Goal: Information Seeking & Learning: Learn about a topic

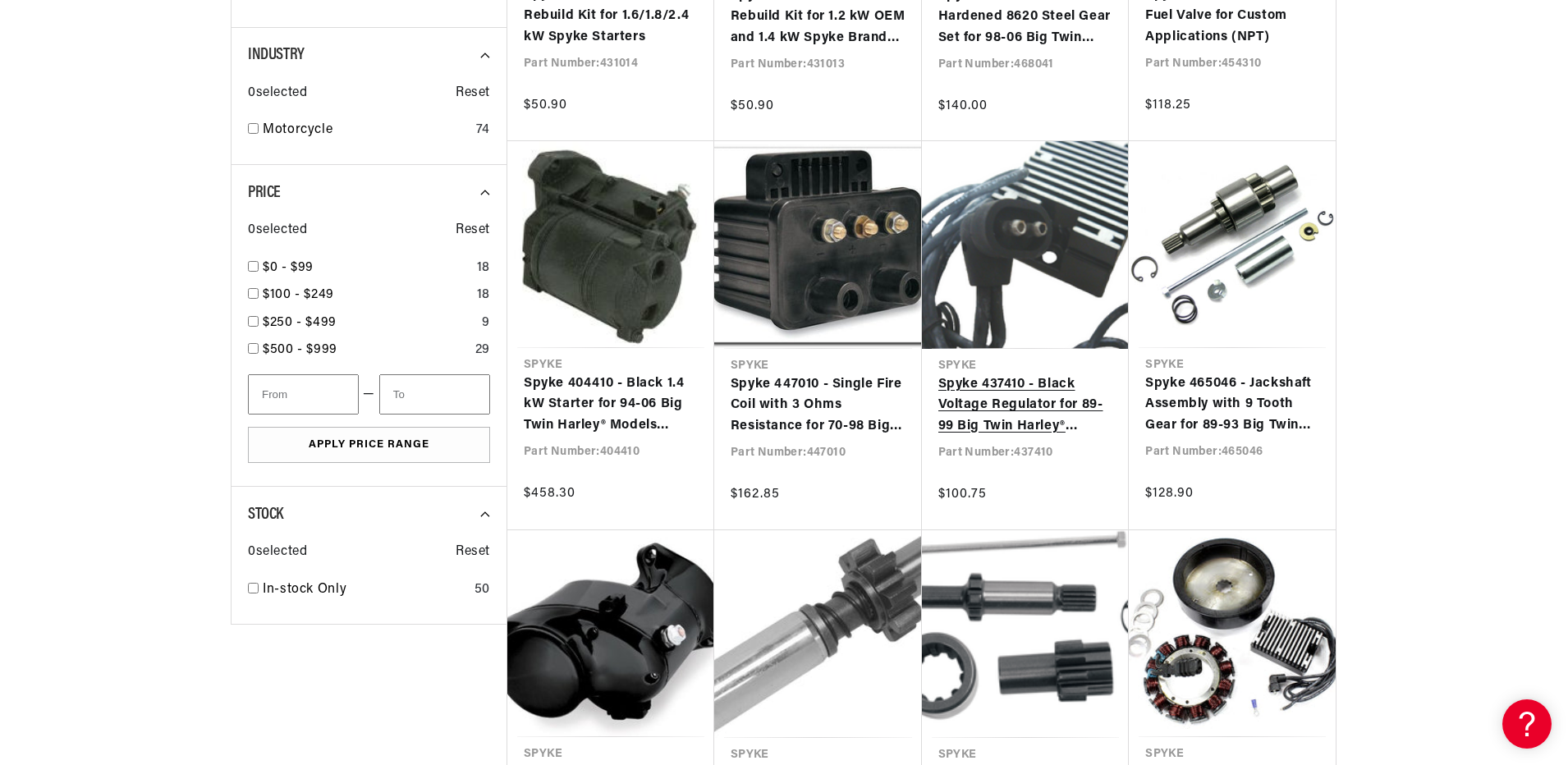
click at [1033, 415] on link "Spyke 437410 - Black Voltage Regulator for 89-99 Big Twin Harley® Models with 3…" at bounding box center [1025, 406] width 175 height 63
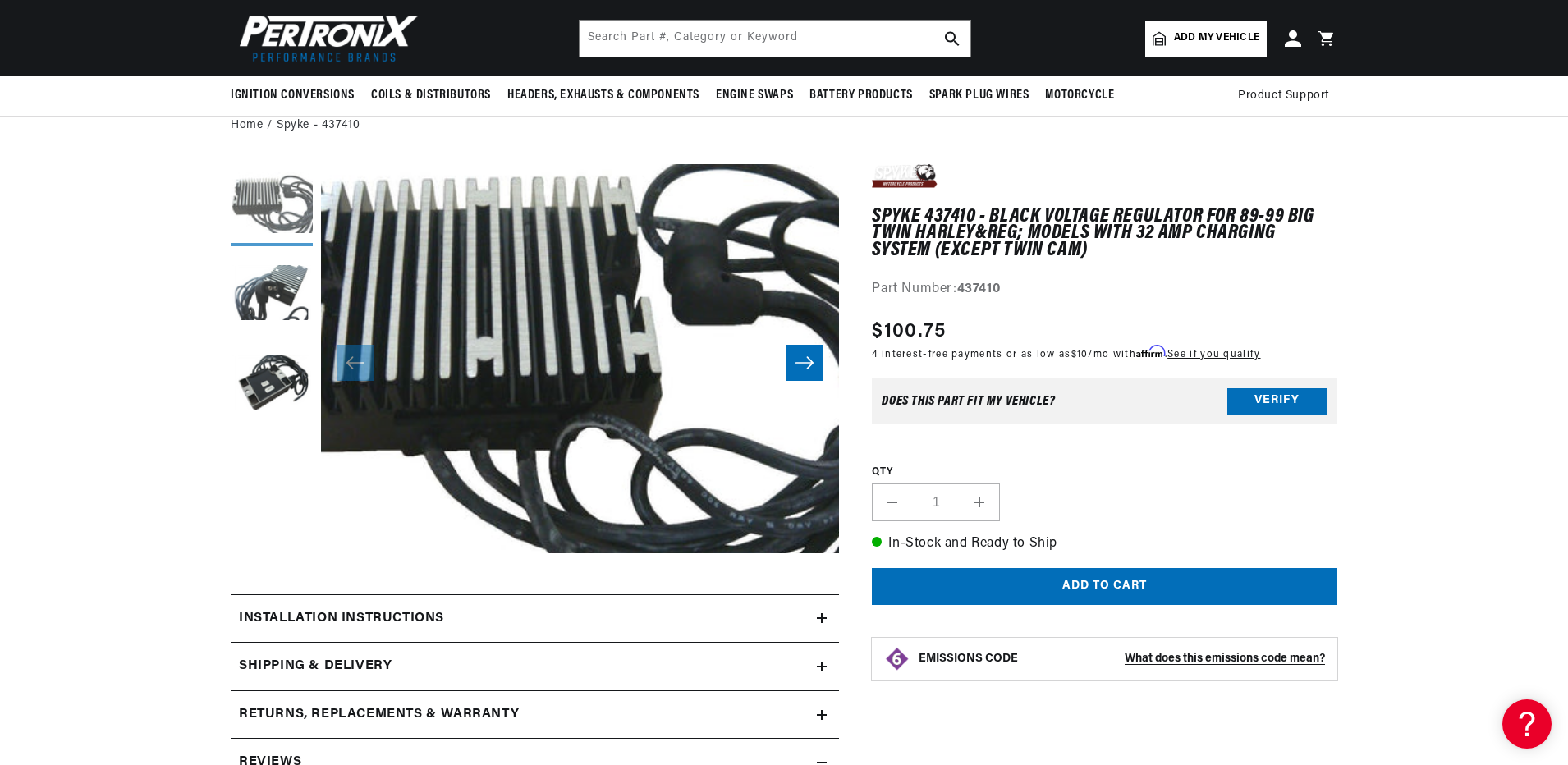
scroll to position [82, 0]
click at [283, 215] on button "Load image 1 in gallery view" at bounding box center [272, 206] width 82 height 82
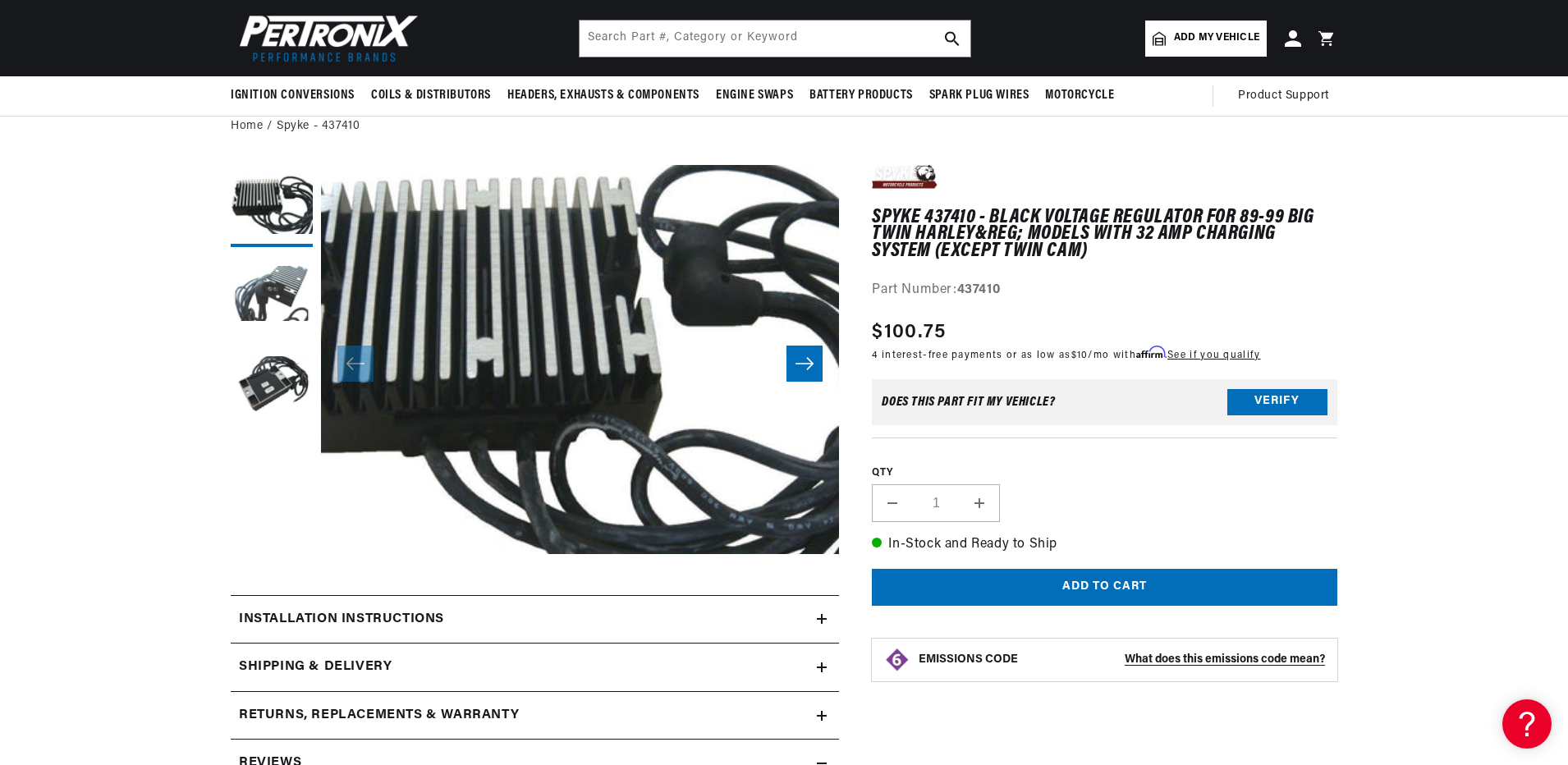
scroll to position [0, 1026]
click at [799, 364] on icon "Slide right" at bounding box center [804, 363] width 18 height 12
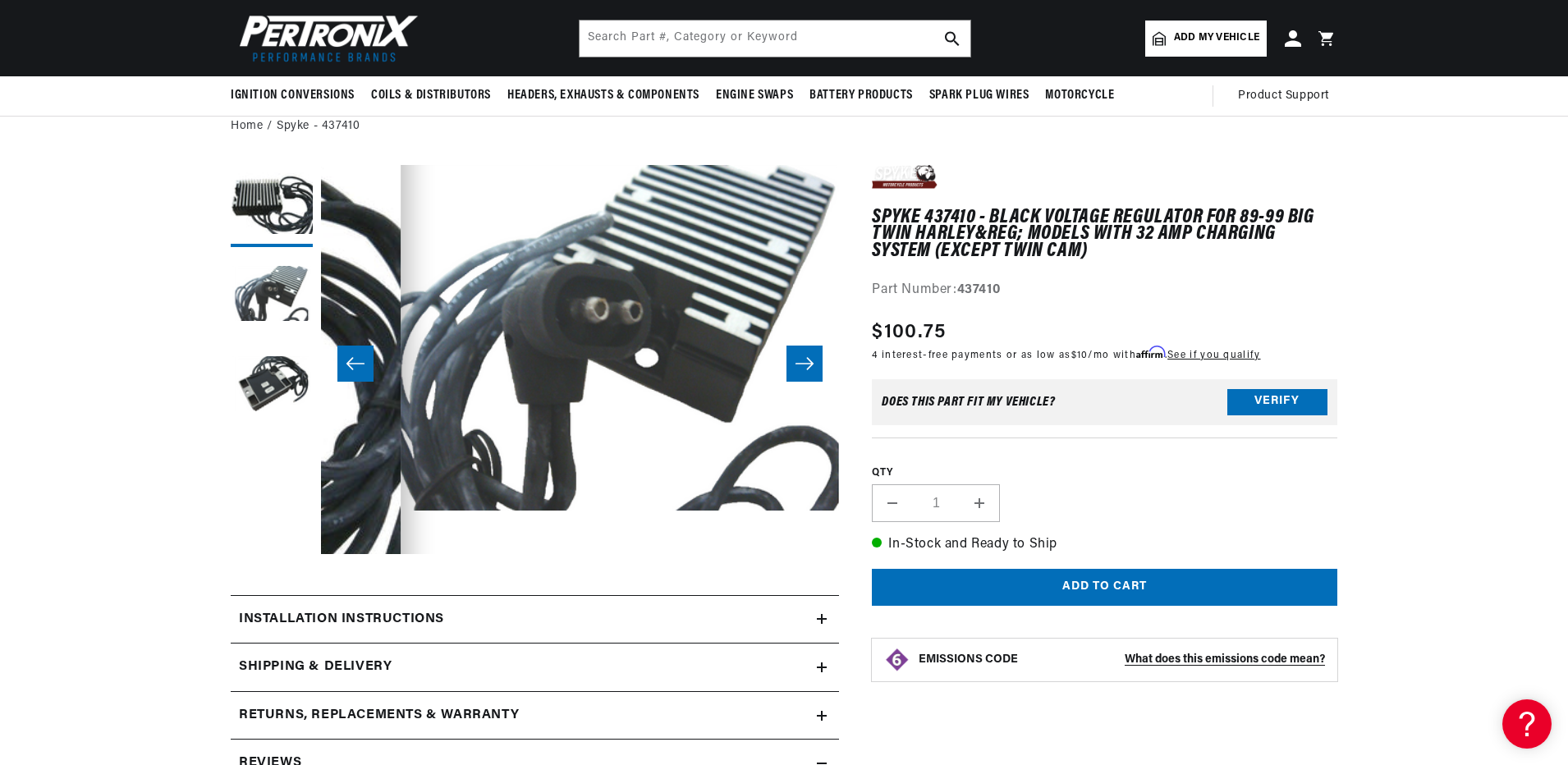
scroll to position [0, 518]
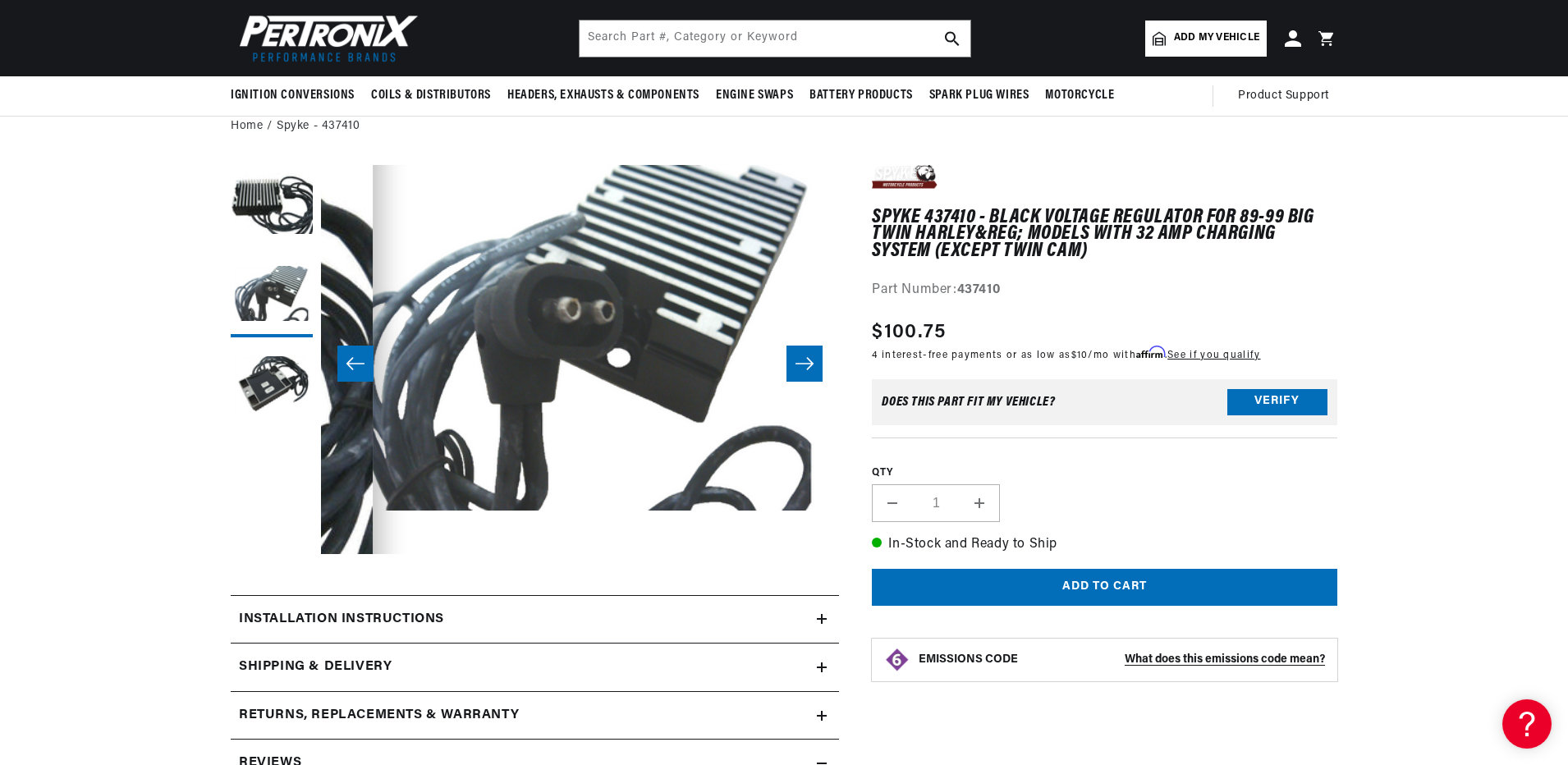
click at [799, 364] on icon "Slide right" at bounding box center [804, 363] width 18 height 12
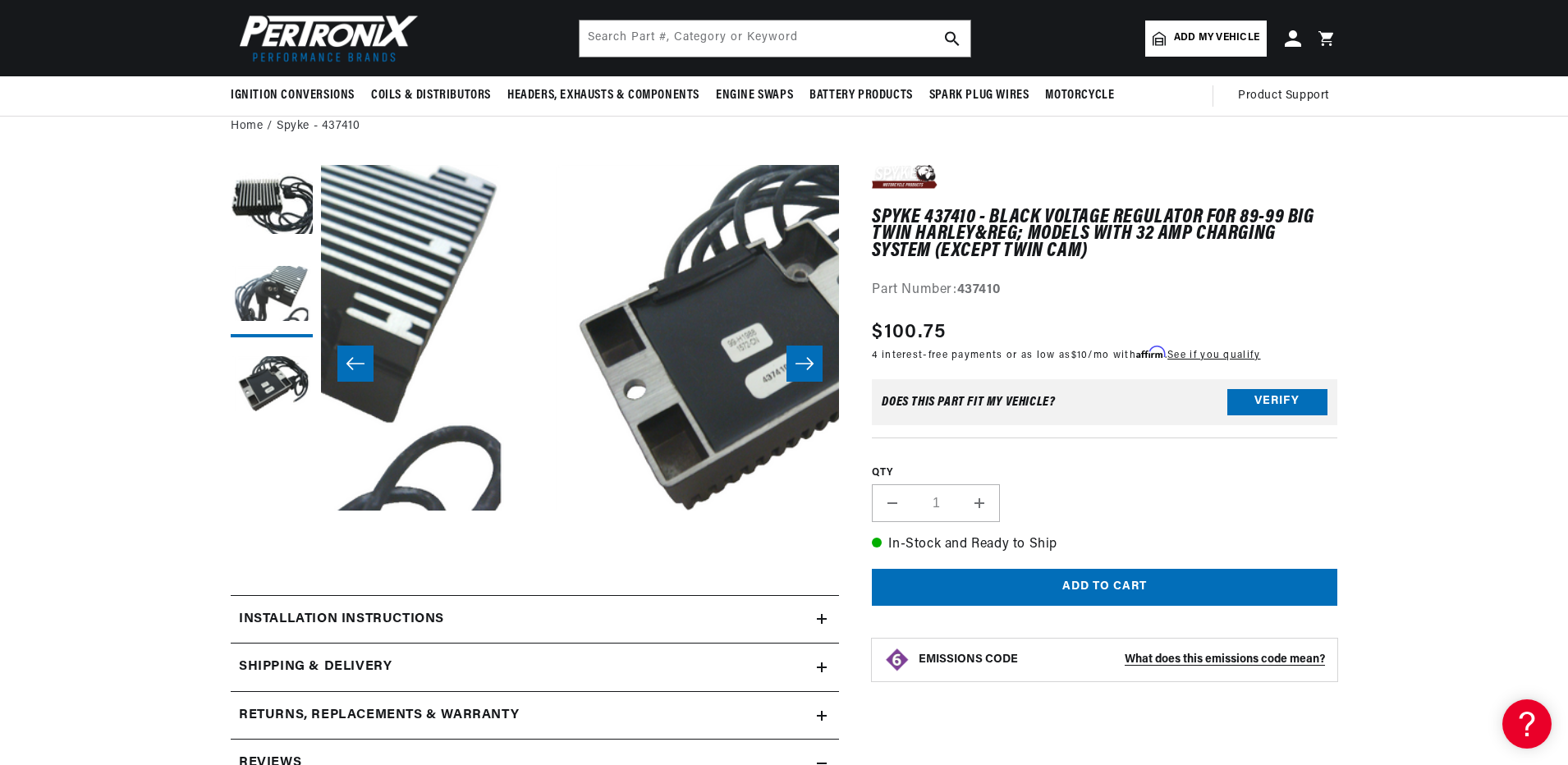
scroll to position [0, 1037]
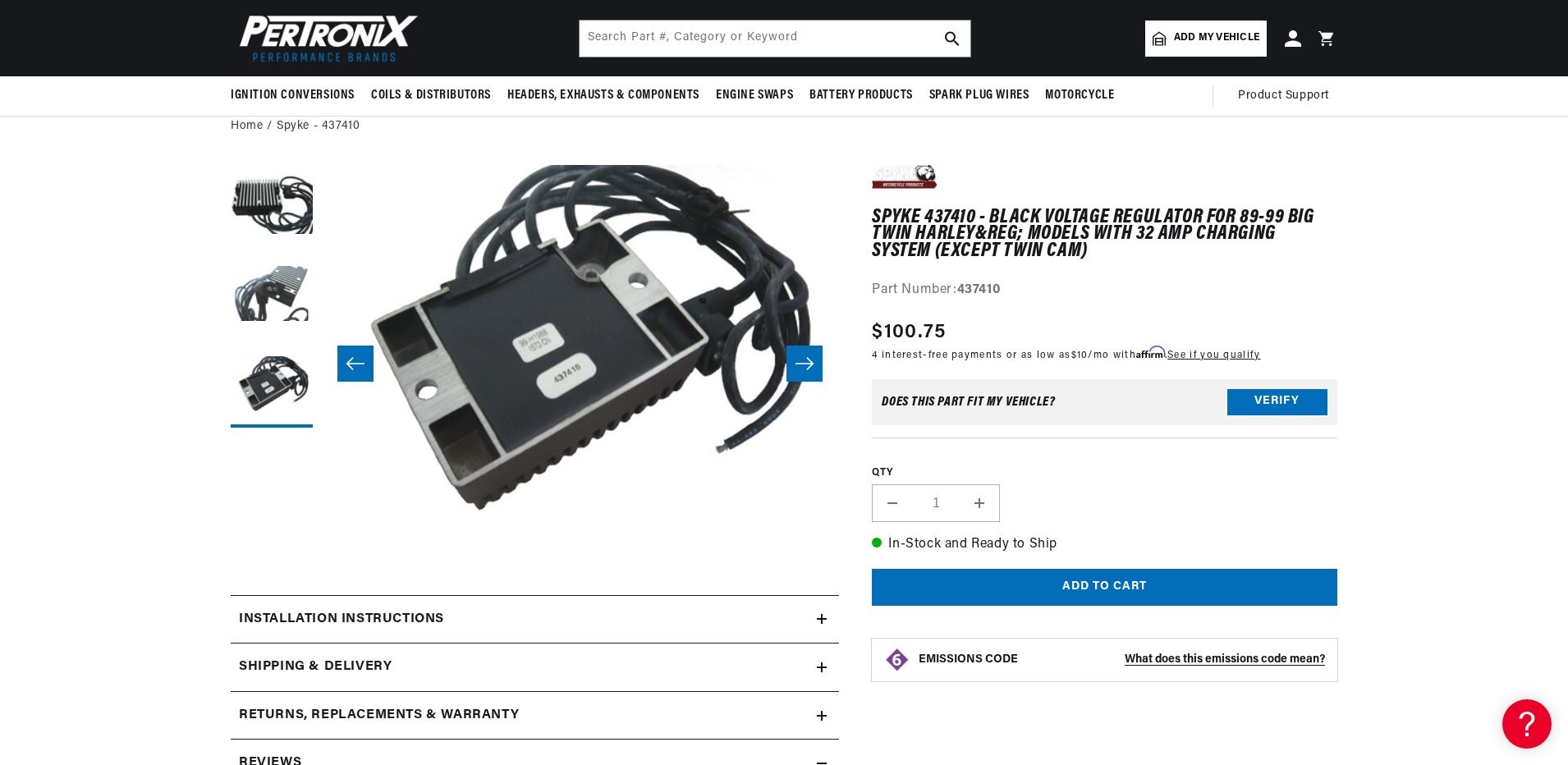
click at [799, 364] on icon "Slide right" at bounding box center [804, 363] width 18 height 12
click at [800, 363] on icon "Slide right" at bounding box center [804, 363] width 18 height 12
click at [797, 362] on icon "Slide right" at bounding box center [804, 364] width 20 height 17
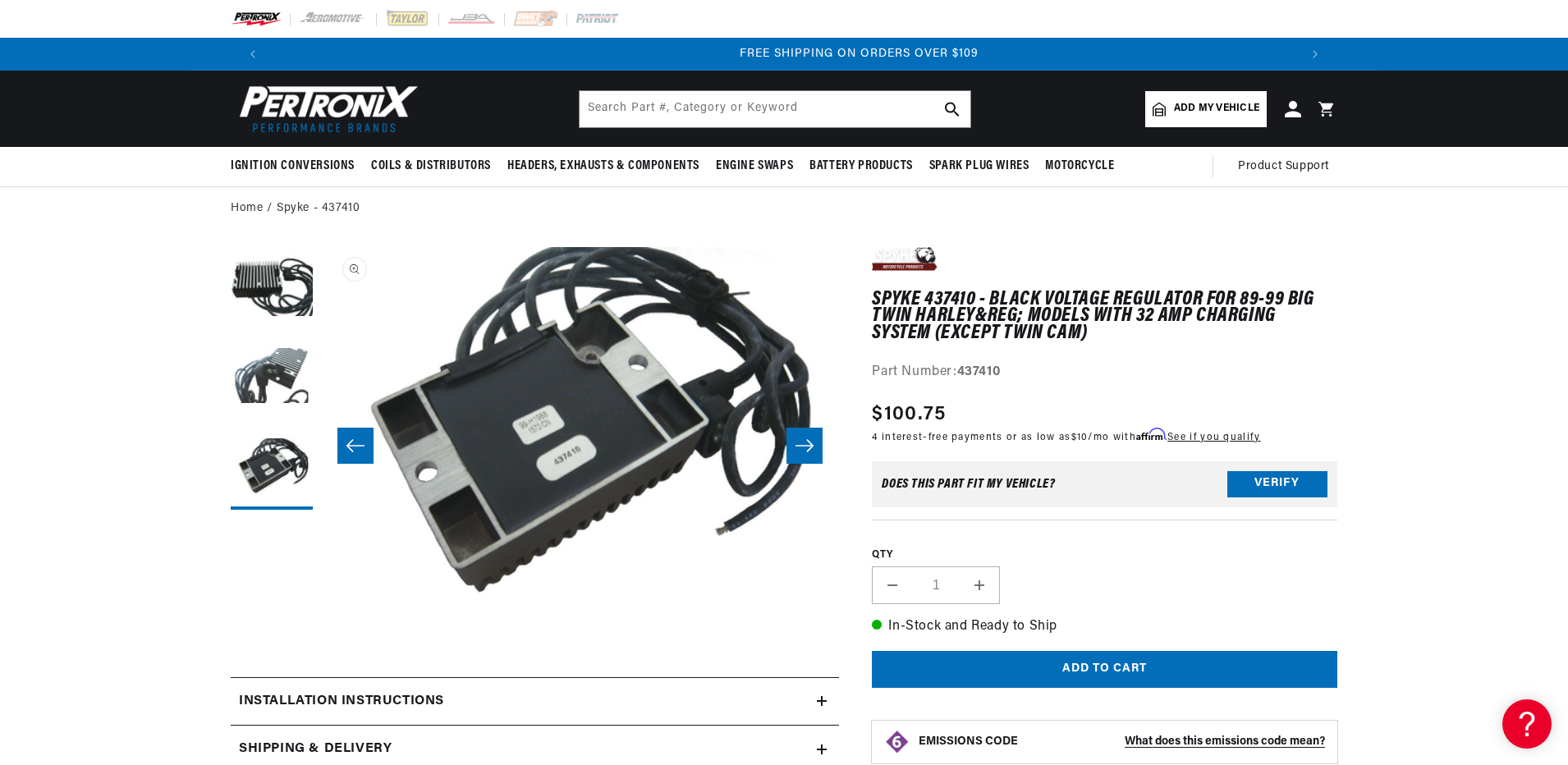
scroll to position [0, 2051]
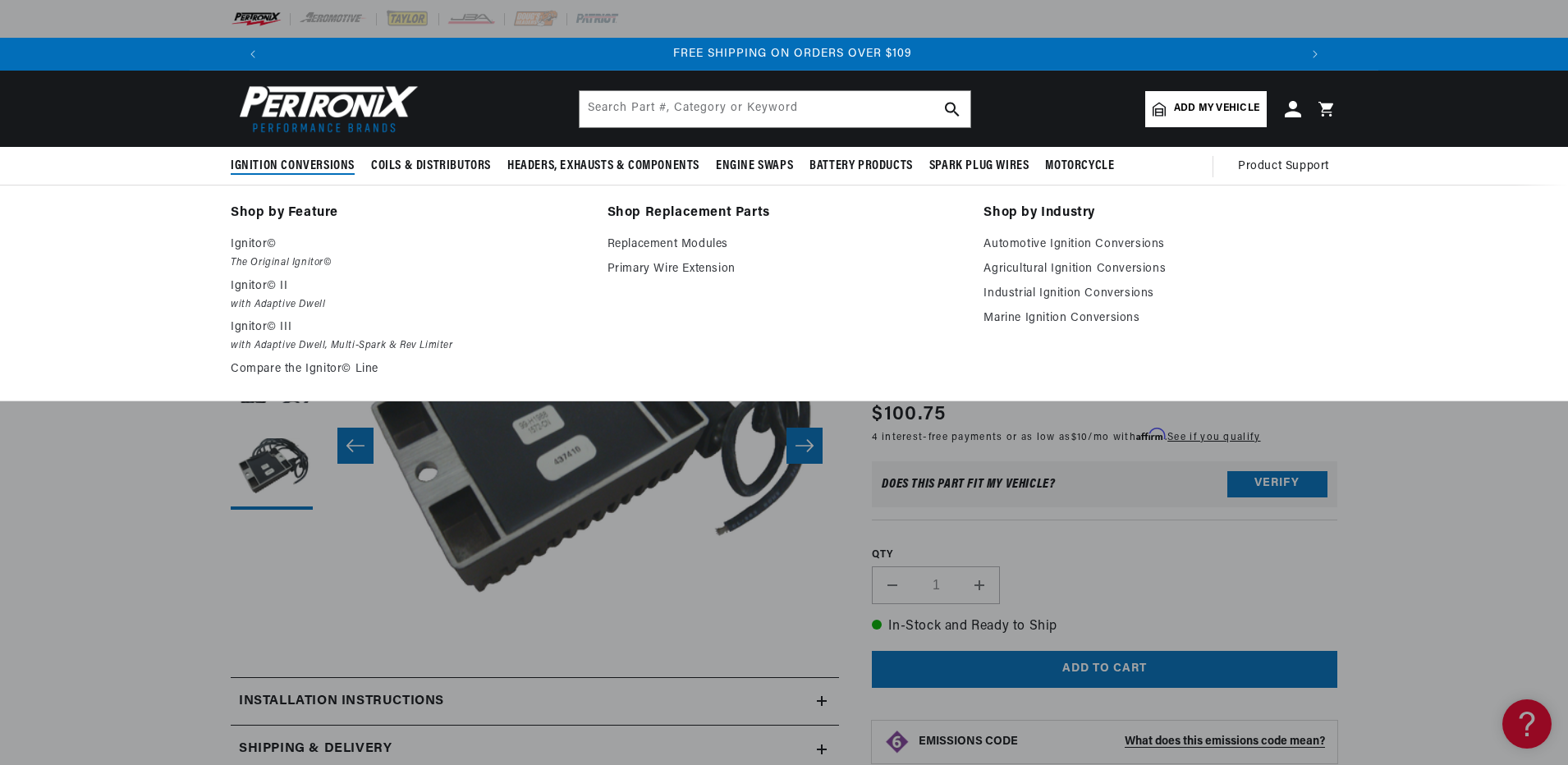
click at [304, 163] on span "Ignition Conversions" at bounding box center [292, 166] width 124 height 17
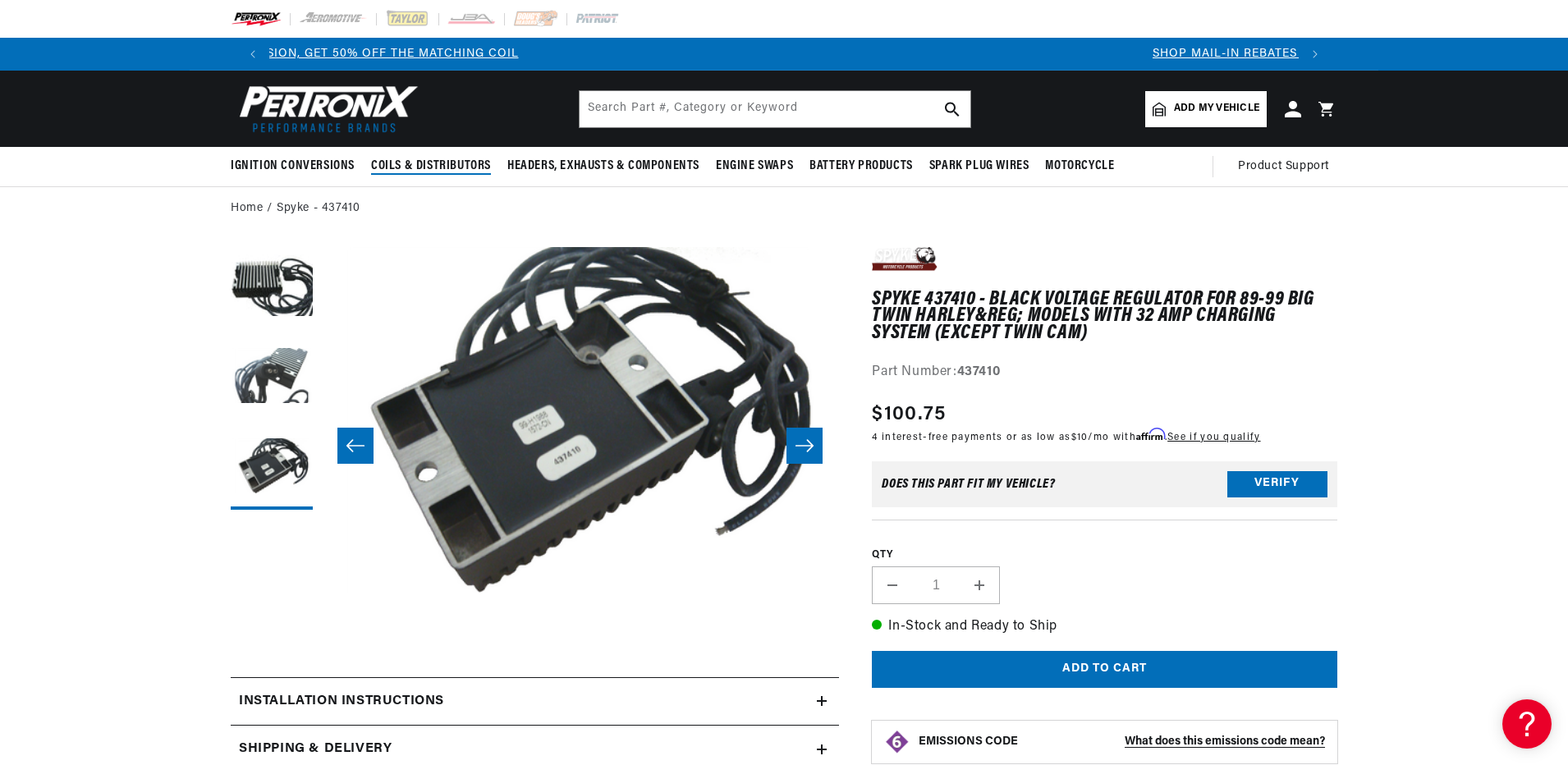
scroll to position [0, 0]
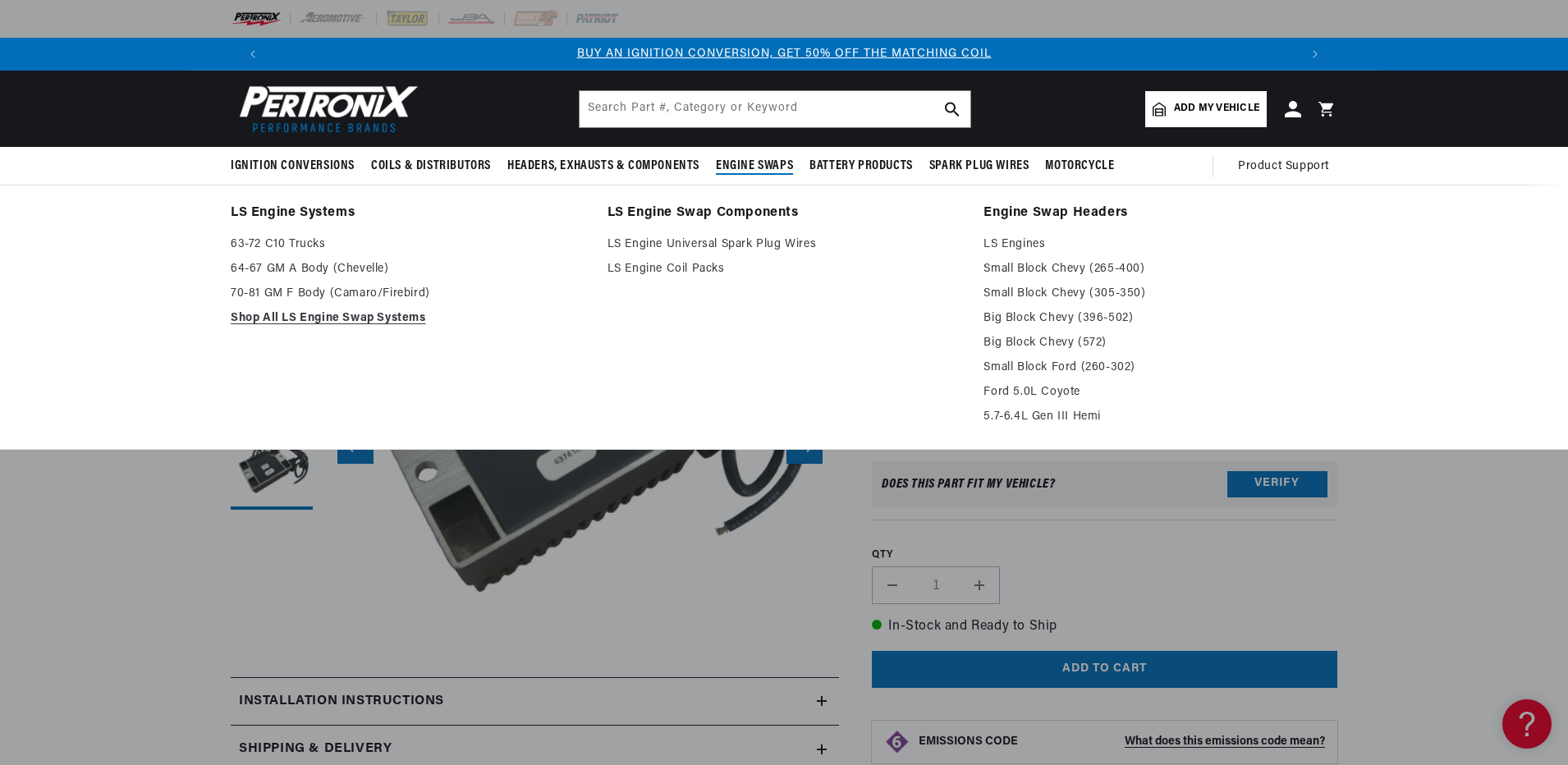
click at [758, 160] on span "Engine Swaps" at bounding box center [754, 166] width 77 height 17
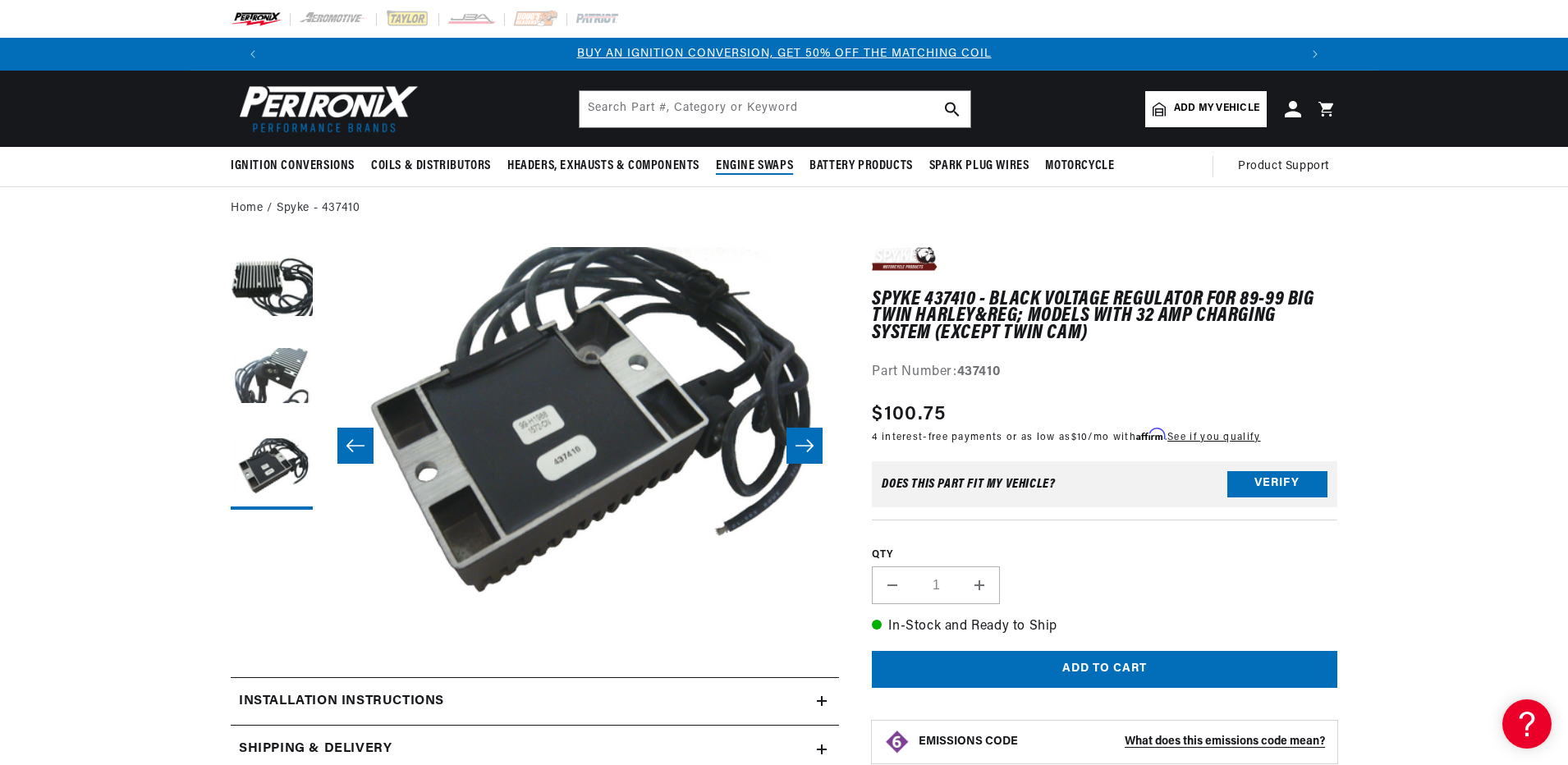
click at [753, 167] on span "Engine Swaps" at bounding box center [754, 166] width 77 height 17
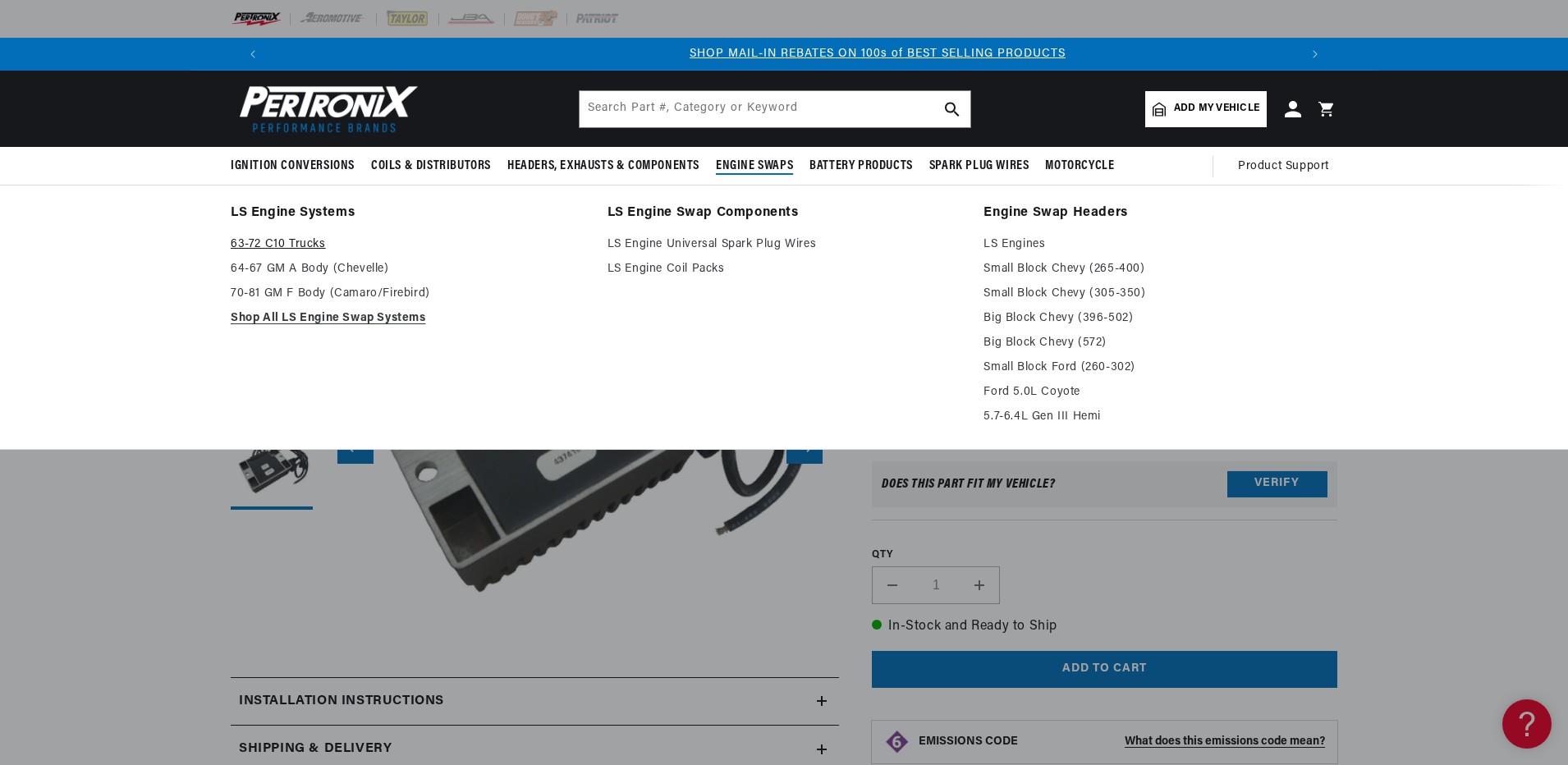
scroll to position [0, 1026]
click at [269, 239] on link "63-72 C10 Trucks" at bounding box center [407, 244] width 354 height 20
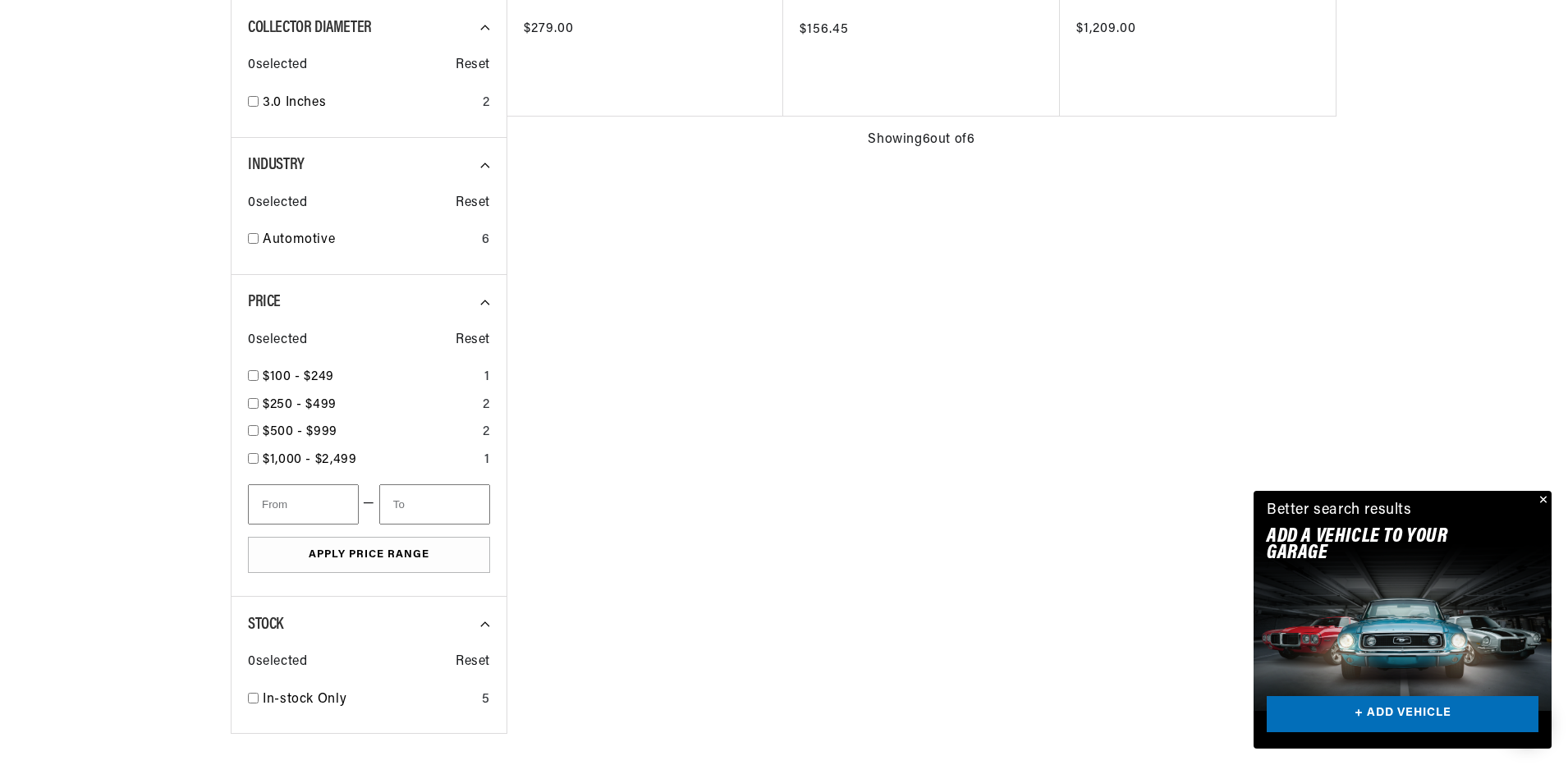
scroll to position [0, 1026]
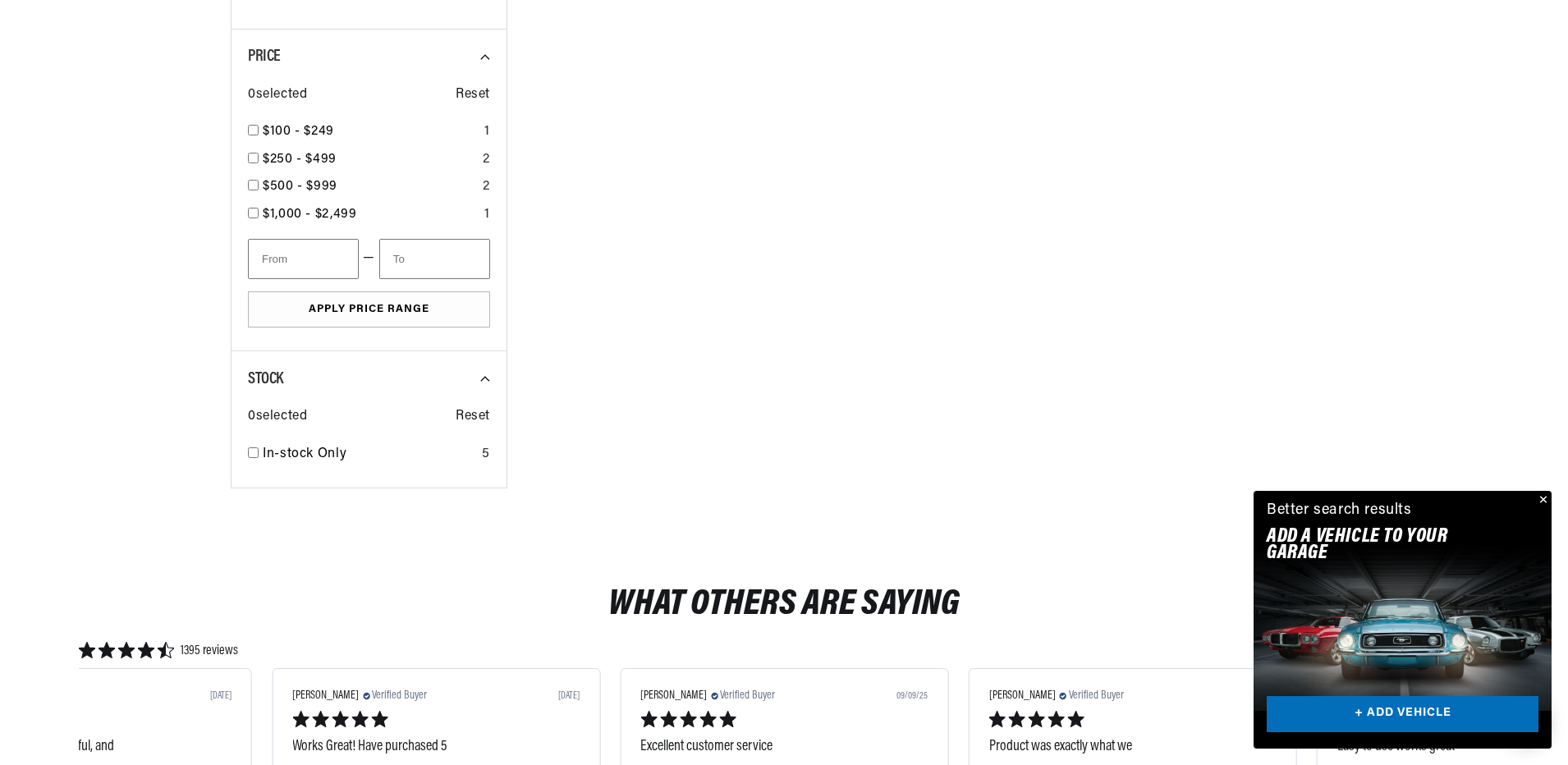
click at [1544, 500] on button "Close" at bounding box center [1541, 500] width 20 height 20
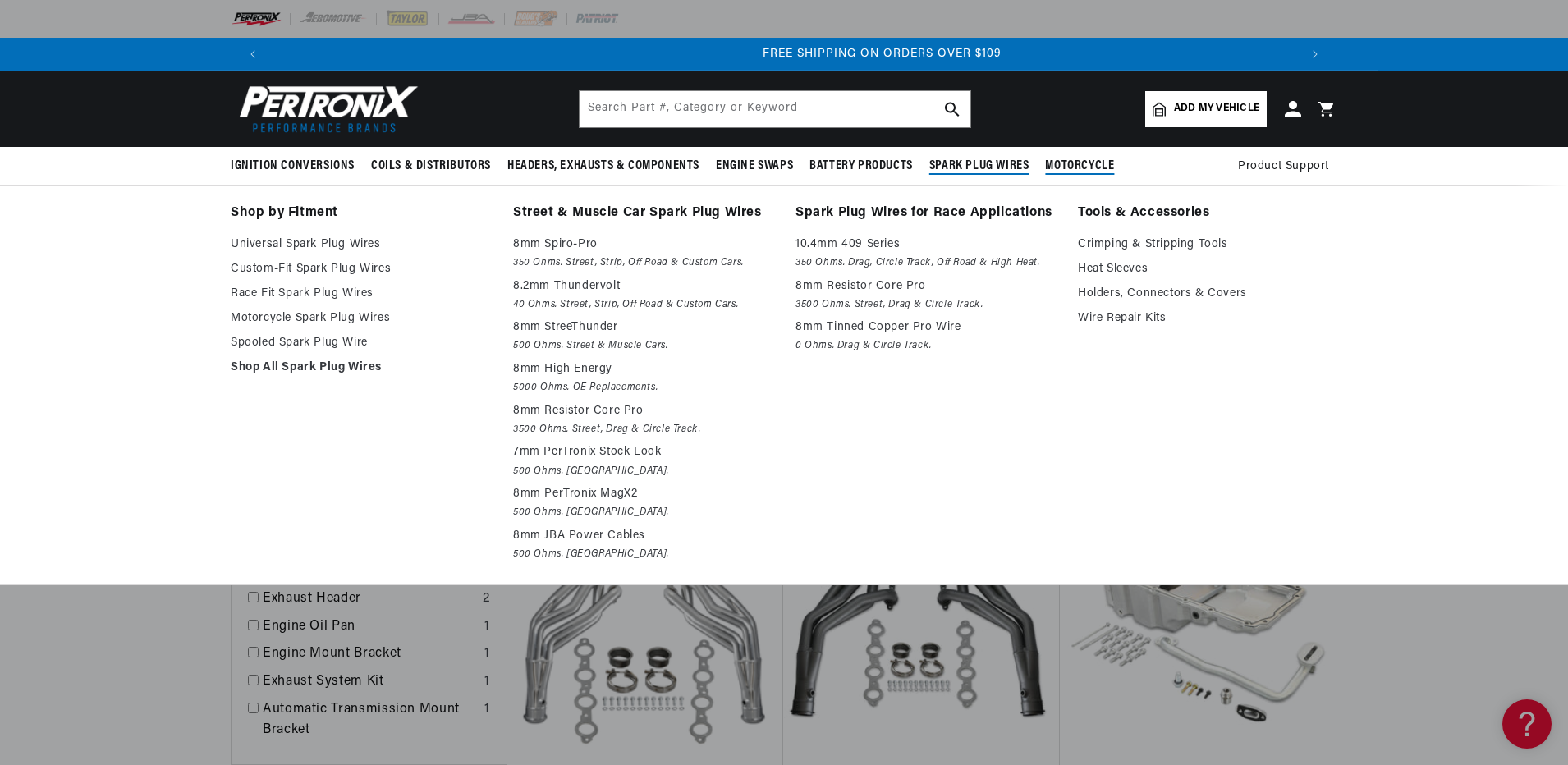
scroll to position [0, 2051]
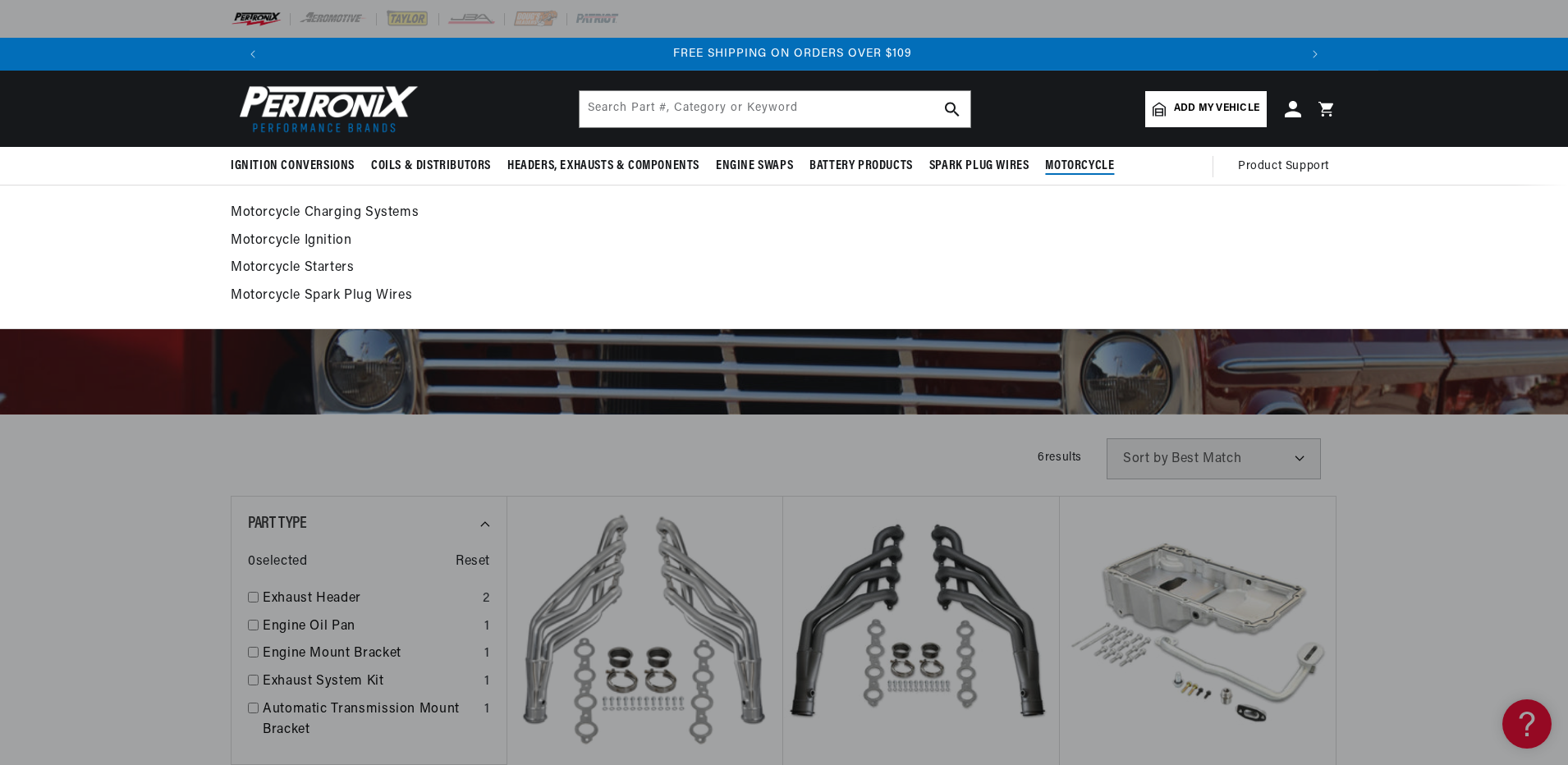
click at [1080, 163] on span "Motorcycle" at bounding box center [1080, 166] width 69 height 17
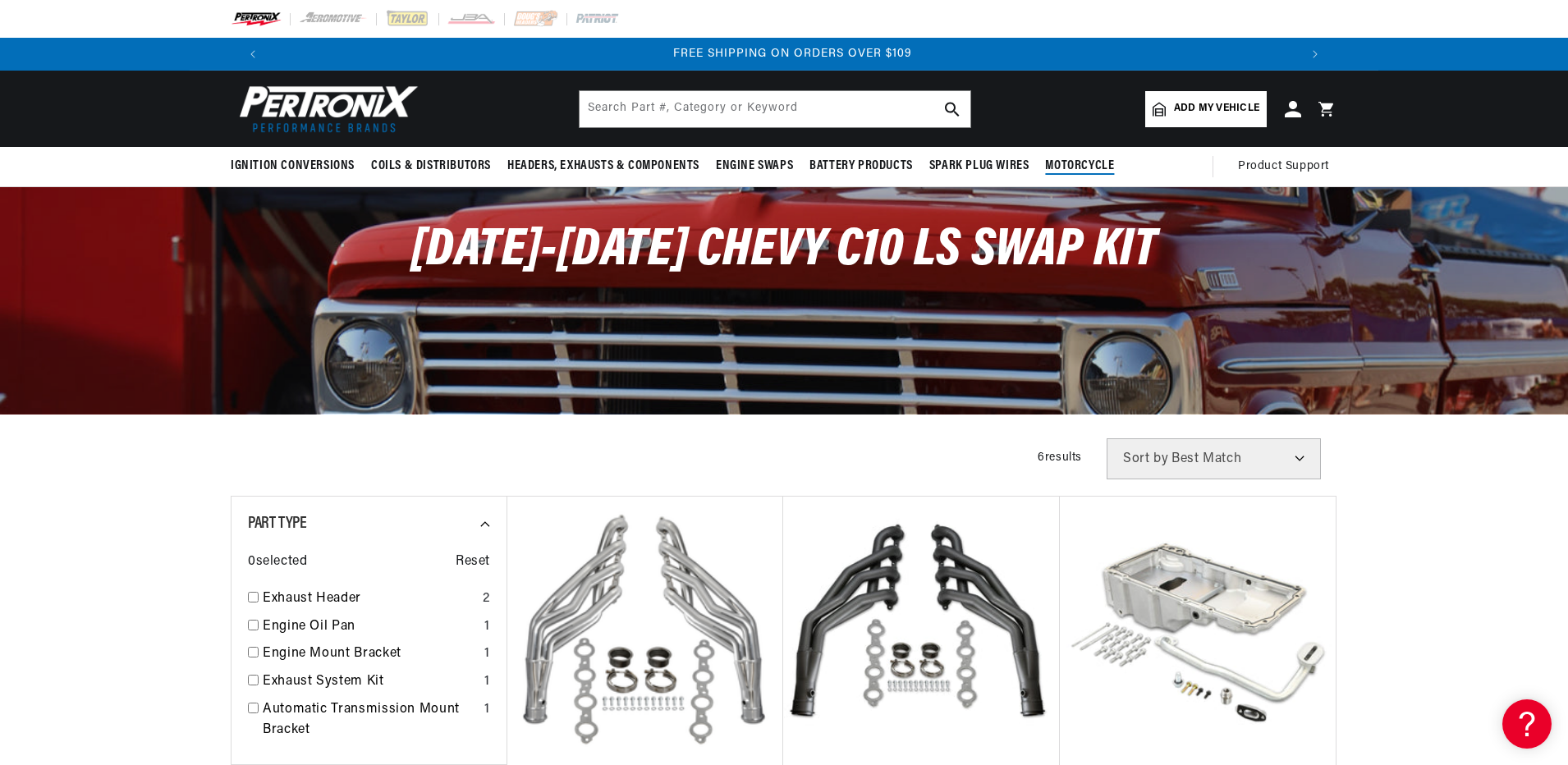
click at [1077, 167] on span "Motorcycle" at bounding box center [1080, 166] width 69 height 17
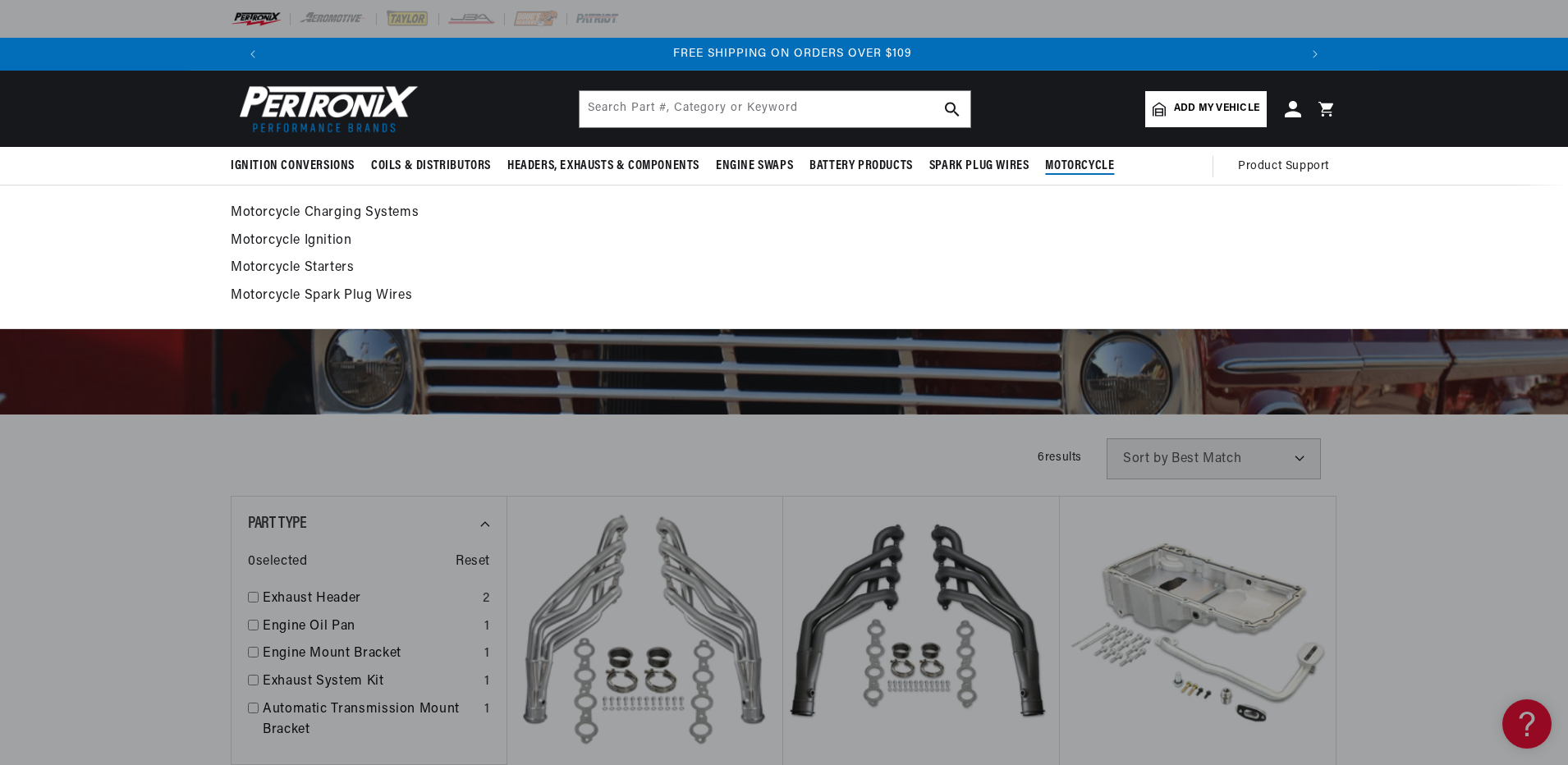
click at [351, 208] on link "Motorcycle Charging Systems" at bounding box center [784, 213] width 1107 height 23
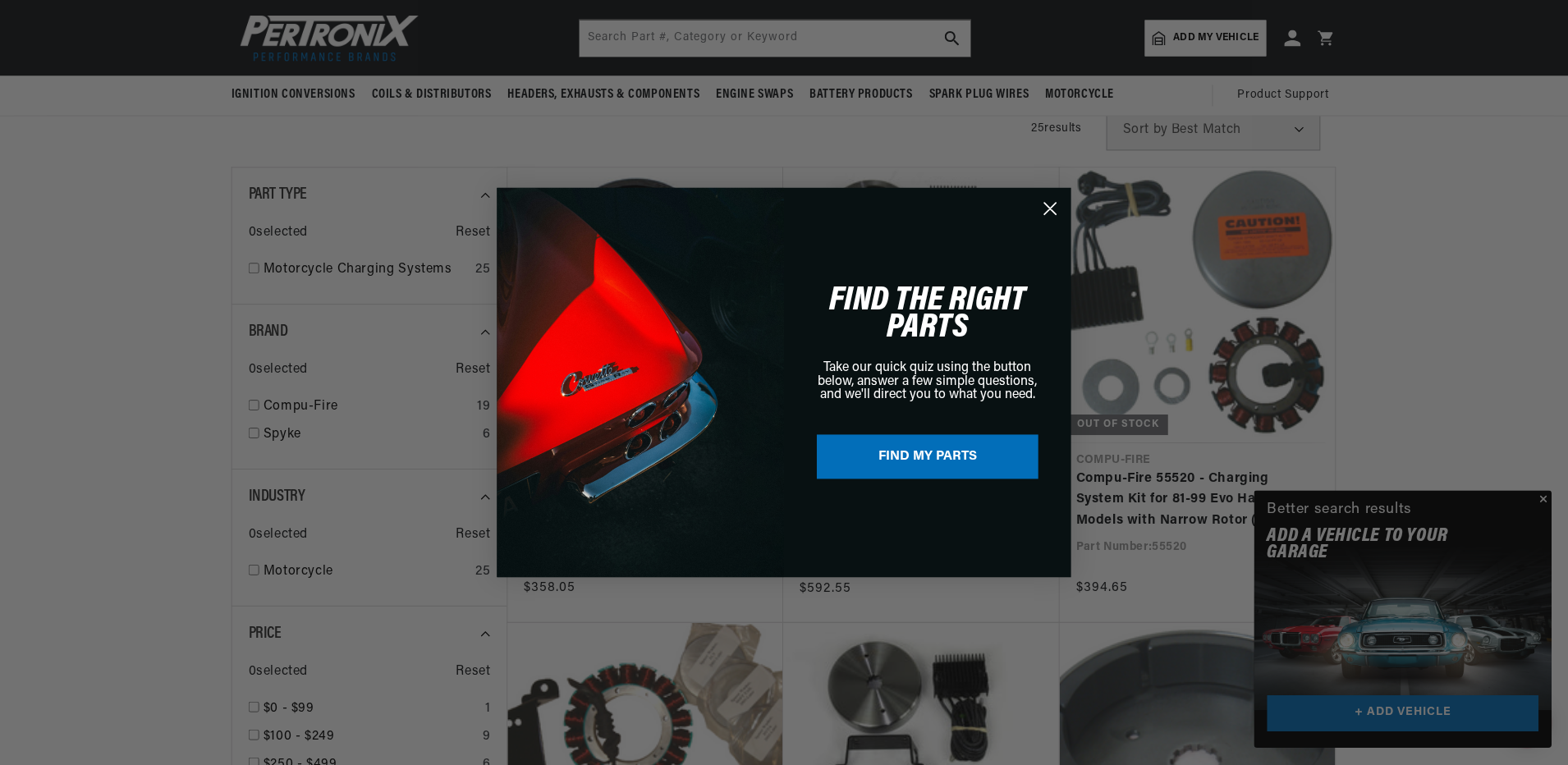
scroll to position [0, 1026]
click at [1052, 210] on circle "Close dialog" at bounding box center [1051, 207] width 27 height 27
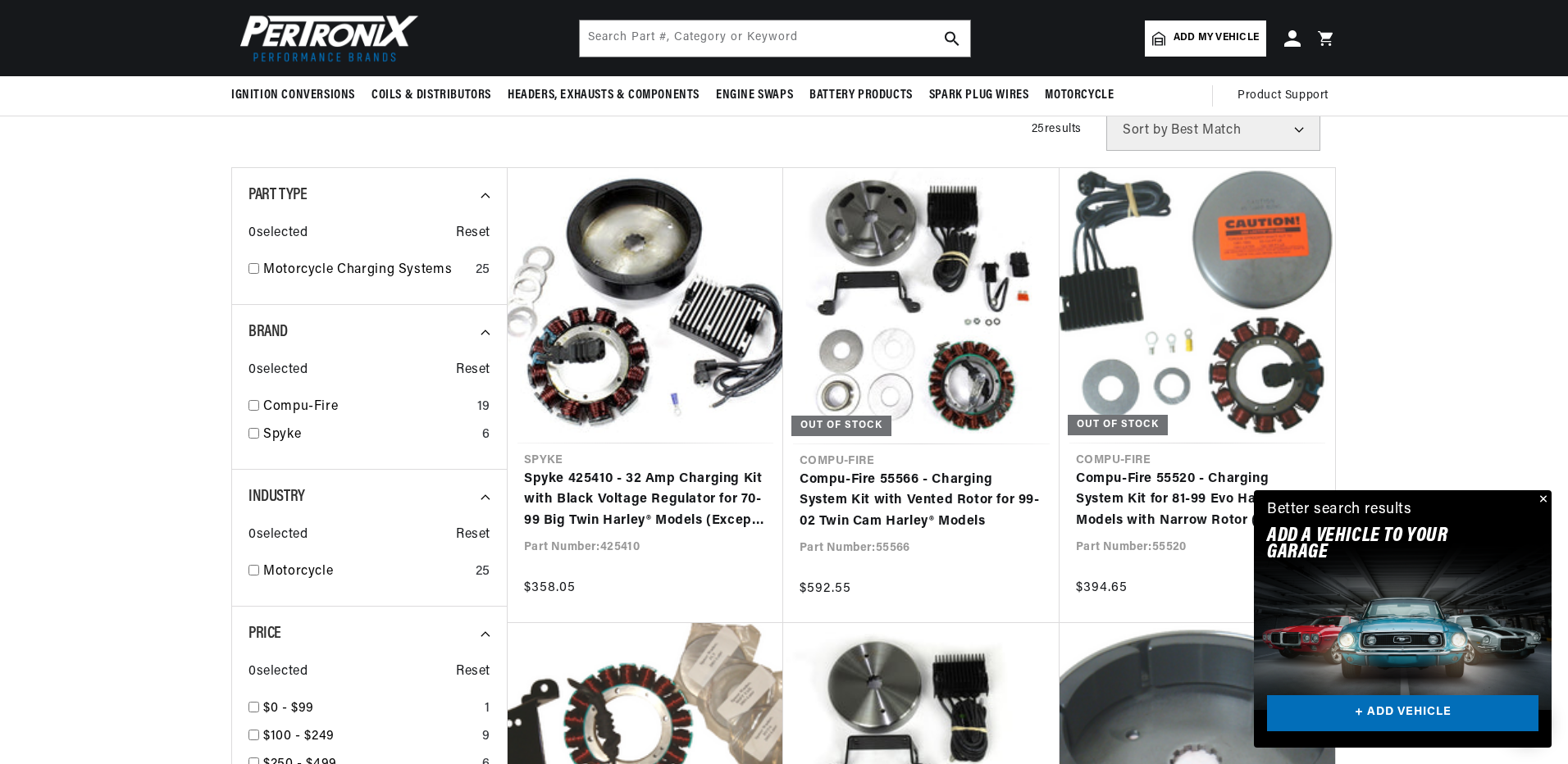
click at [1051, 245] on icon "Close dialog" at bounding box center [1051, 251] width 11 height 11
click at [1547, 499] on button "Close" at bounding box center [1539, 499] width 20 height 20
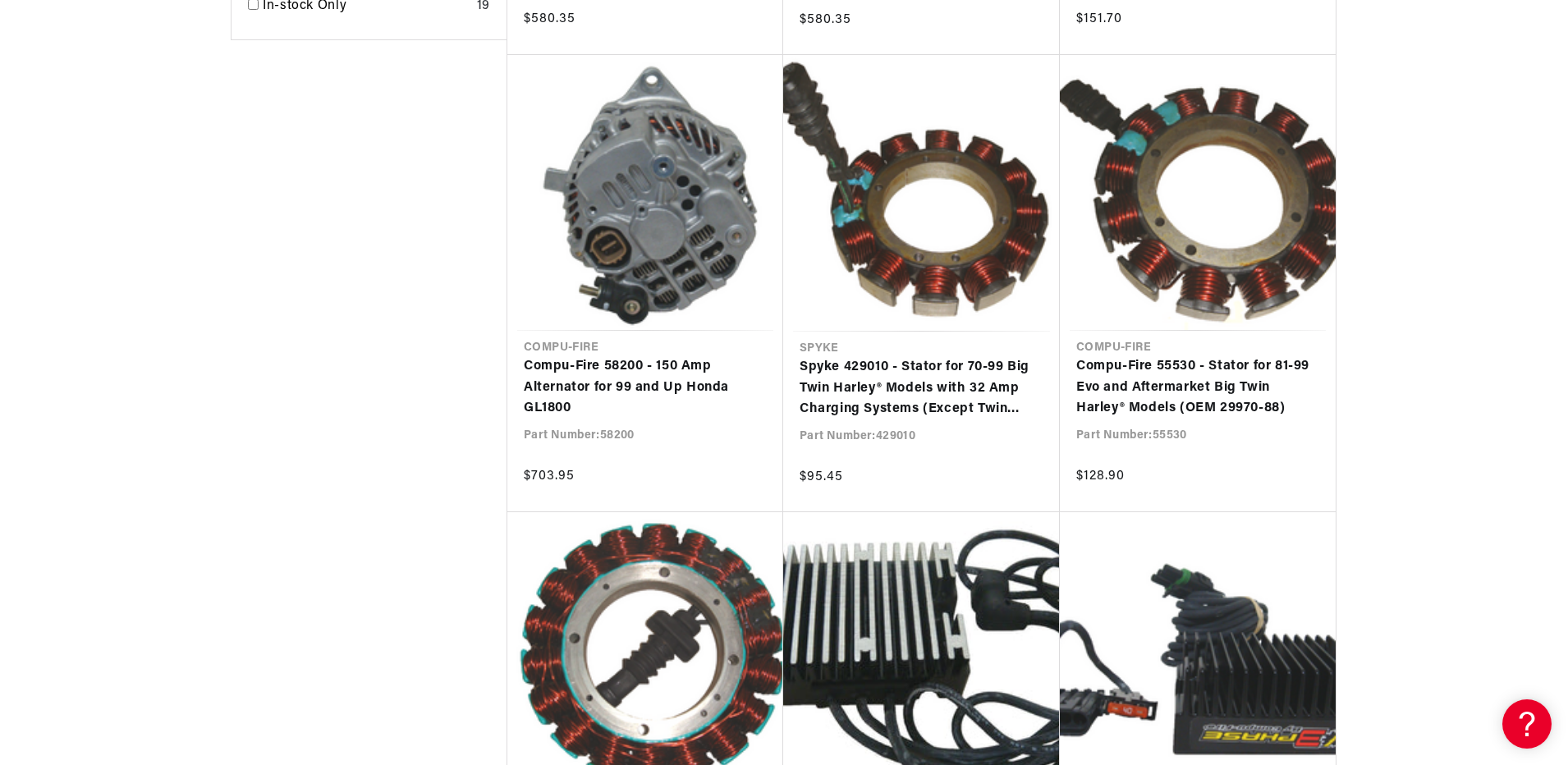
scroll to position [1395, 0]
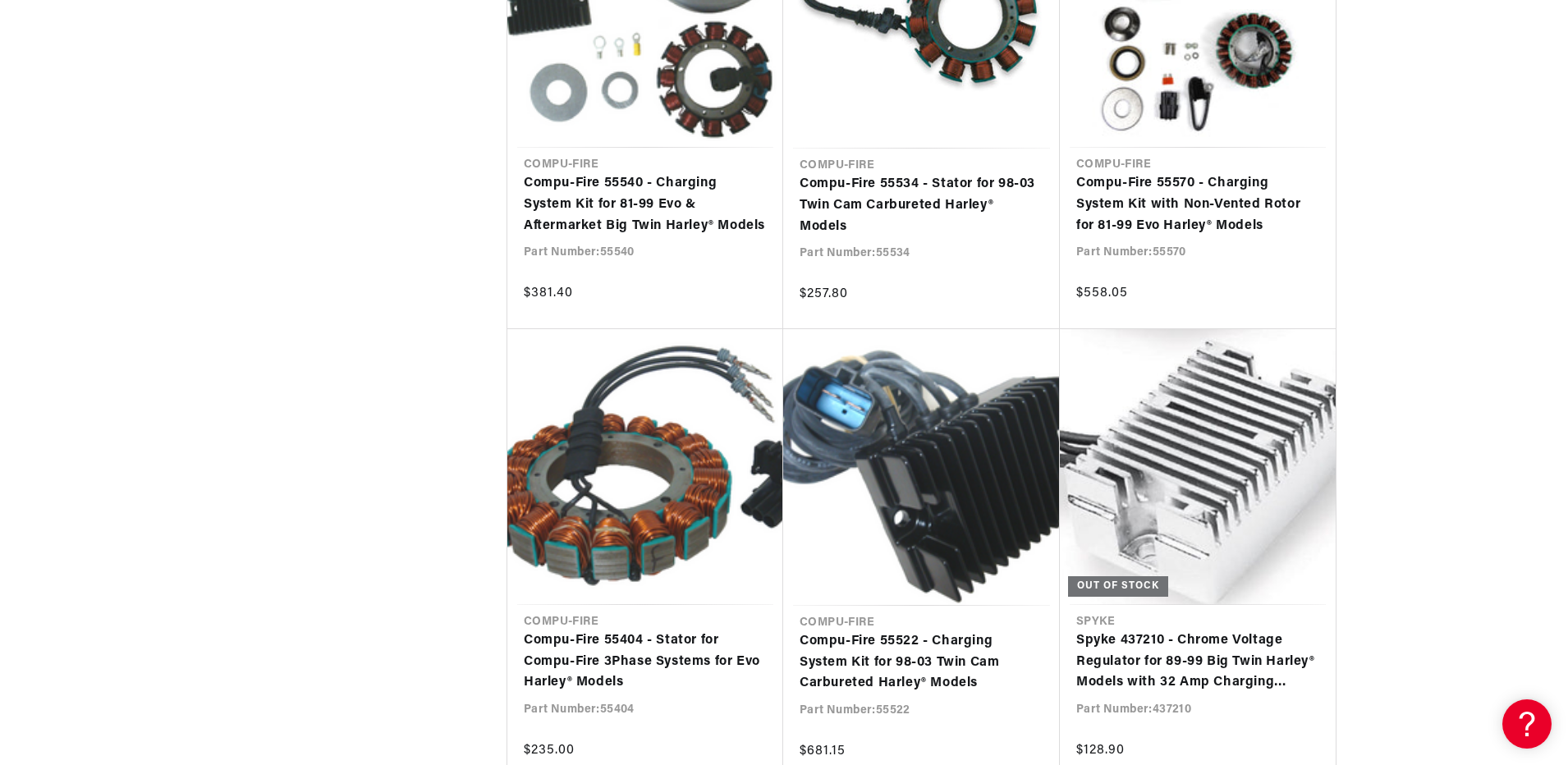
scroll to position [0, 1026]
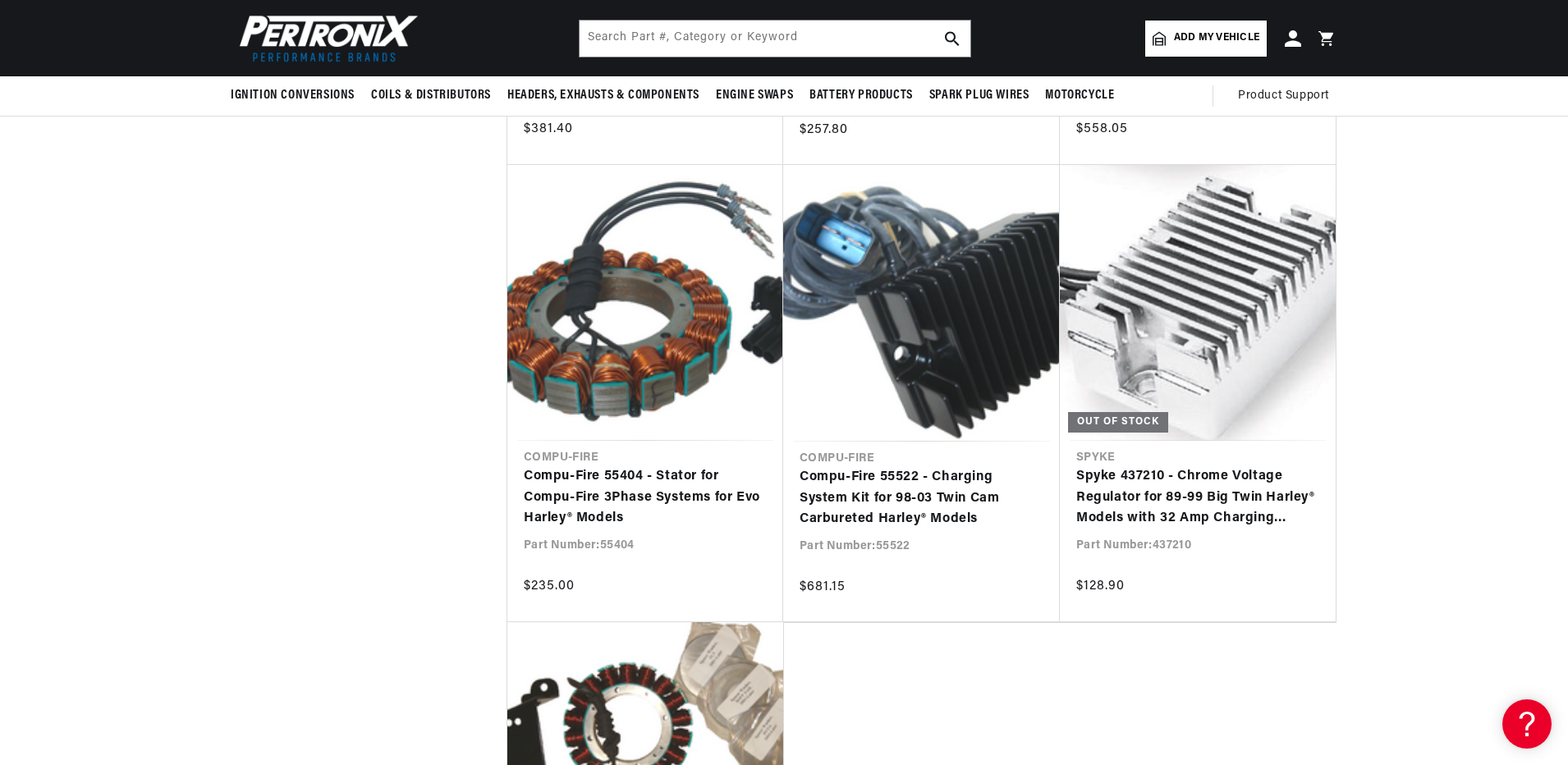
scroll to position [0, 2051]
